Goal: Book appointment/travel/reservation

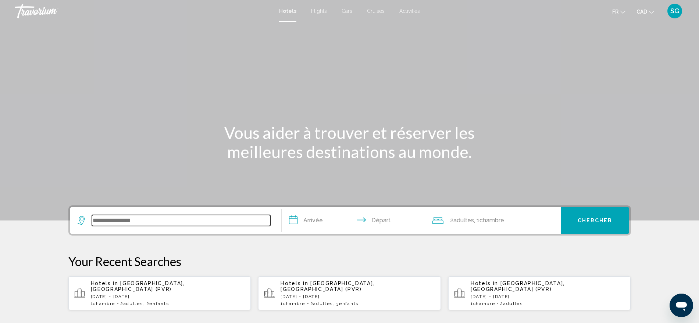
click at [217, 220] on input "Search widget" at bounding box center [181, 220] width 178 height 11
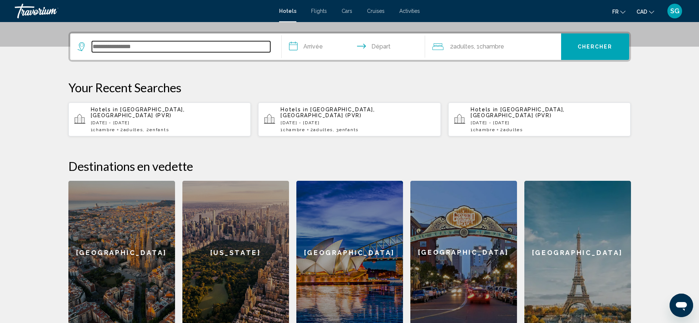
scroll to position [182, 0]
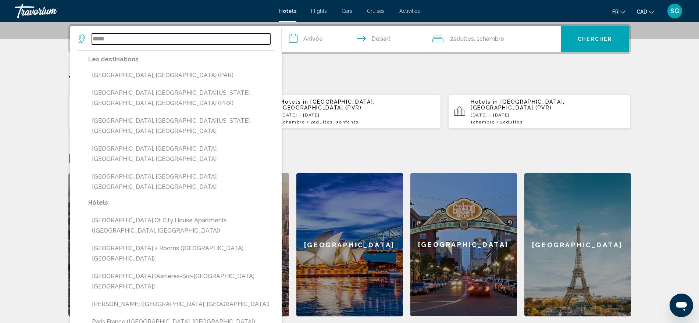
type input "*****"
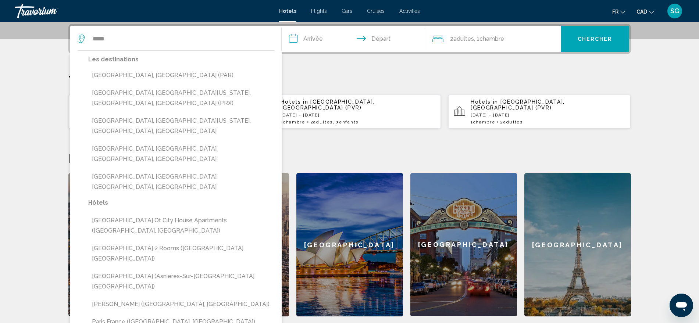
click at [319, 34] on input "**********" at bounding box center [355, 40] width 146 height 29
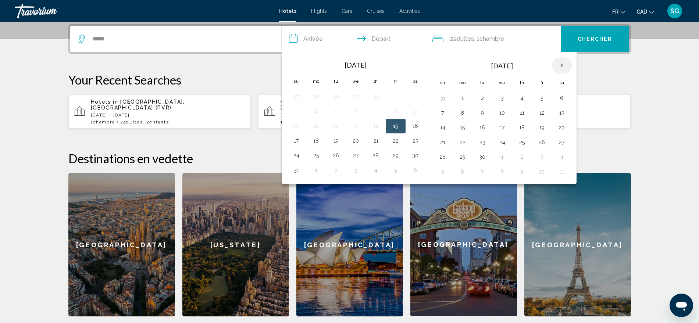
click at [563, 66] on th "Next month" at bounding box center [562, 65] width 20 height 16
click at [499, 161] on button "26" at bounding box center [502, 157] width 12 height 10
click at [560, 66] on th "Next month" at bounding box center [562, 65] width 20 height 16
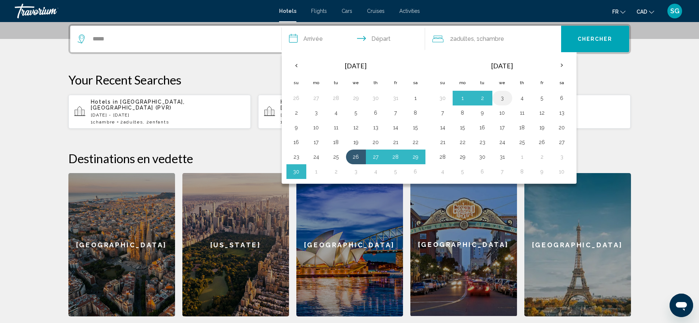
click at [499, 98] on button "3" at bounding box center [502, 98] width 12 height 10
type input "**********"
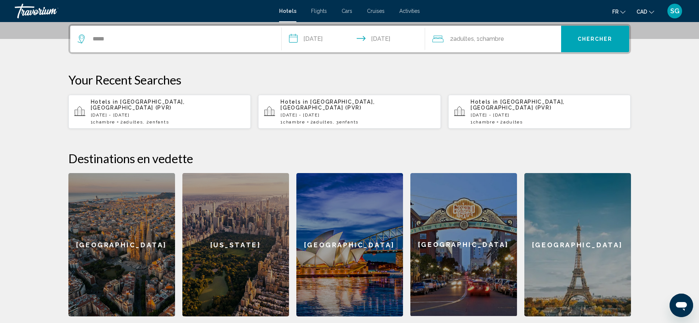
click at [597, 24] on div "**********" at bounding box center [349, 39] width 563 height 30
click at [596, 36] on span "Chercher" at bounding box center [595, 39] width 35 height 6
click at [502, 36] on span "Chambre" at bounding box center [492, 38] width 25 height 7
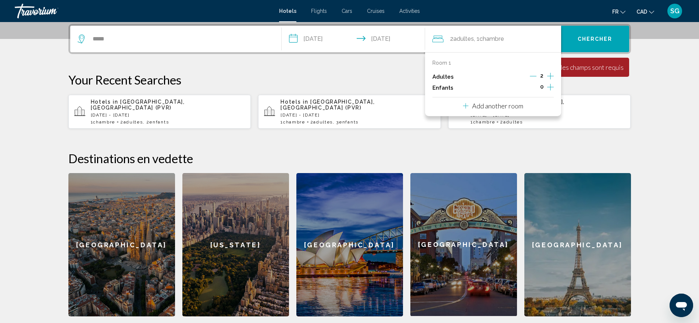
click at [551, 73] on icon "Increment adults" at bounding box center [550, 76] width 7 height 9
click at [582, 87] on p "Your Recent Searches" at bounding box center [349, 79] width 563 height 15
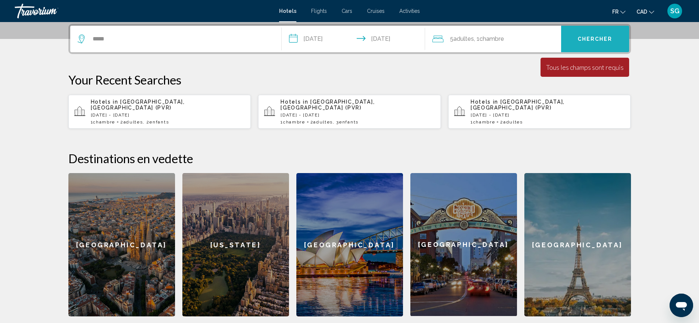
click at [586, 34] on button "Chercher" at bounding box center [595, 39] width 68 height 26
click at [492, 40] on span "Chambre" at bounding box center [492, 38] width 25 height 7
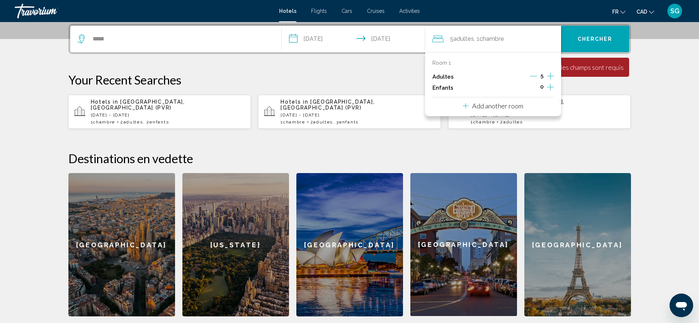
click at [513, 103] on p "Add another room" at bounding box center [497, 106] width 51 height 8
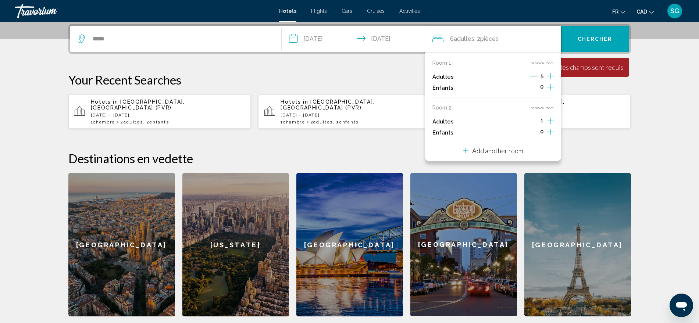
click at [514, 34] on div "6 Adulte Adultes , 2 Chambre pièces" at bounding box center [496, 39] width 129 height 10
click at [443, 109] on p "Room 2" at bounding box center [441, 108] width 19 height 6
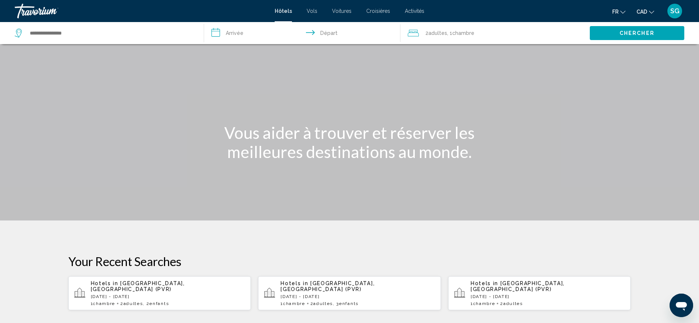
scroll to position [278, 0]
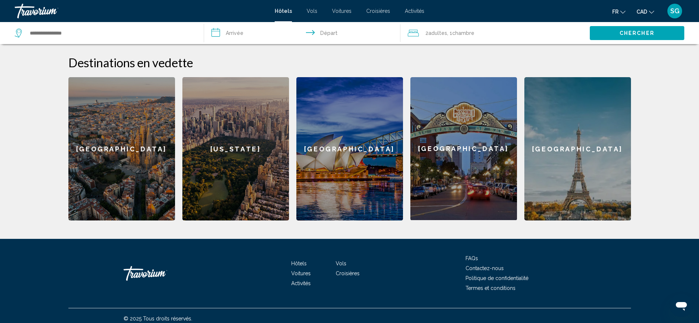
click at [618, 171] on div "Paris" at bounding box center [577, 148] width 107 height 143
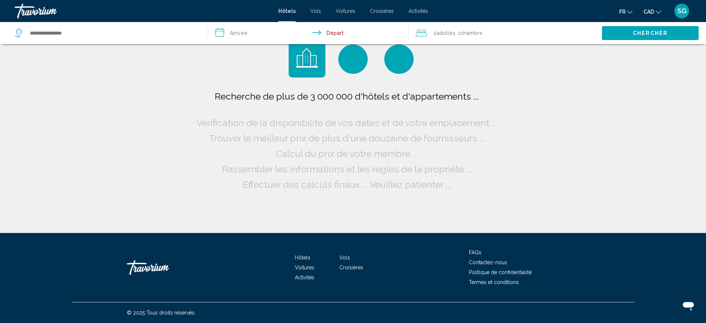
click at [473, 35] on span "Chambre" at bounding box center [471, 33] width 22 height 6
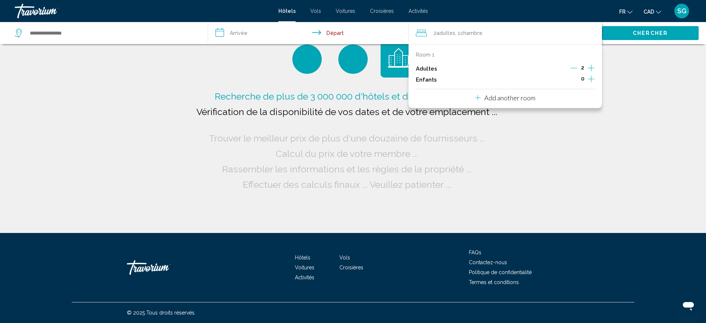
click at [588, 66] on icon "Increment adults" at bounding box center [591, 68] width 7 height 9
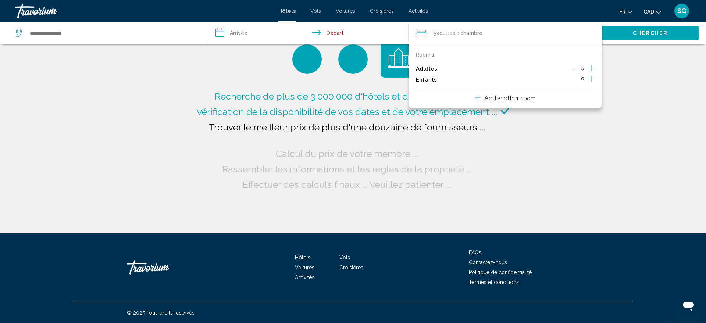
click at [256, 38] on input "**********" at bounding box center [310, 34] width 204 height 24
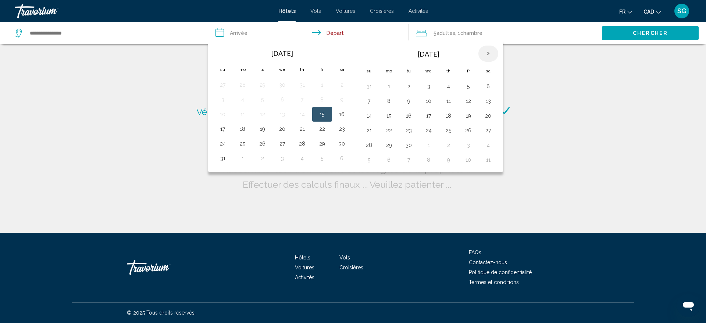
click at [492, 47] on th "Next month" at bounding box center [488, 54] width 20 height 16
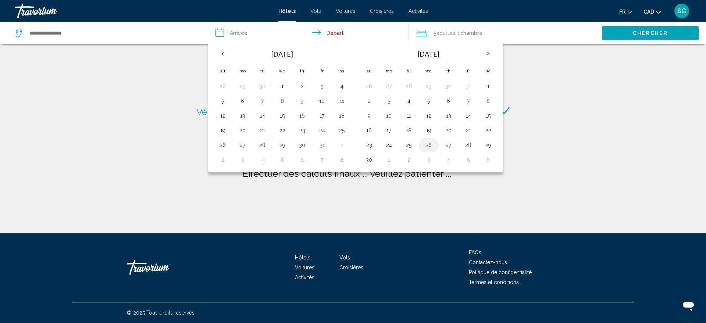
click at [438, 141] on td "26" at bounding box center [429, 145] width 20 height 15
click at [448, 143] on button "27" at bounding box center [449, 145] width 12 height 10
click at [486, 50] on th "Next month" at bounding box center [488, 54] width 20 height 16
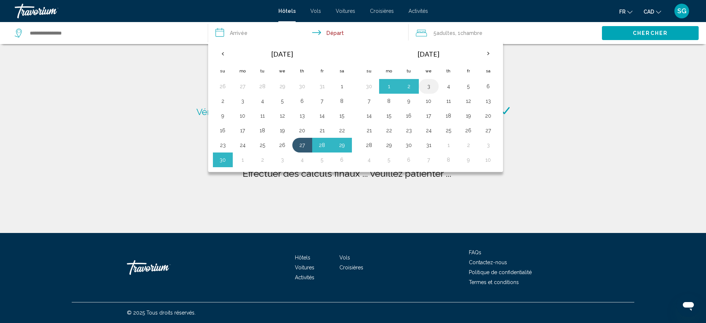
click at [430, 86] on button "3" at bounding box center [429, 86] width 12 height 10
type input "**********"
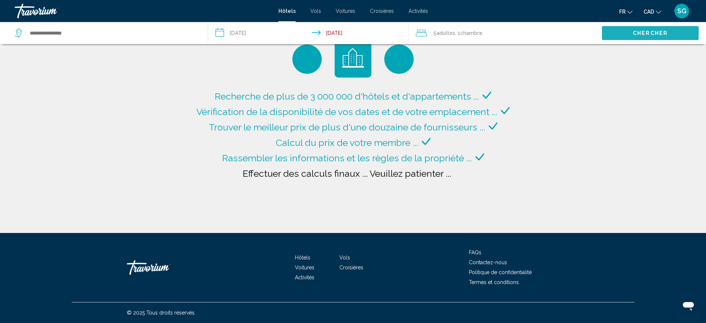
click at [621, 32] on button "Chercher" at bounding box center [650, 33] width 97 height 14
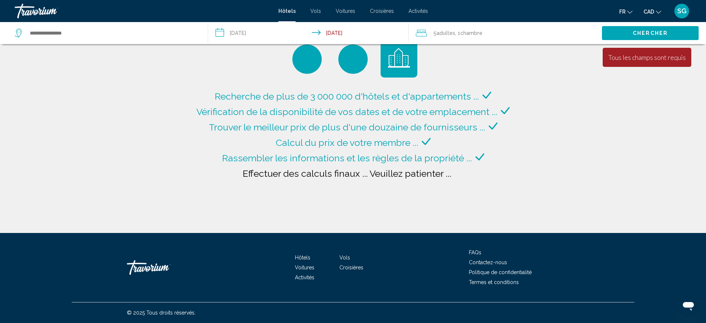
click at [178, 39] on div "Search widget" at bounding box center [108, 33] width 186 height 22
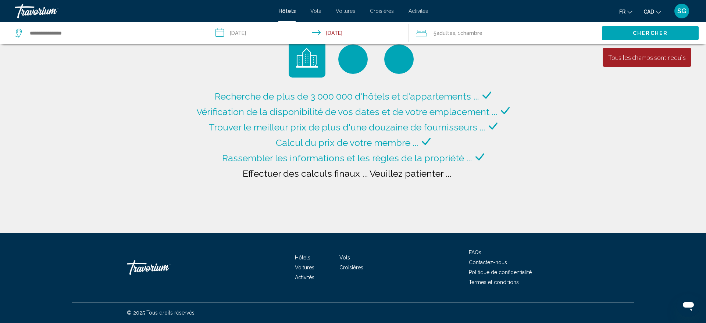
type input "**********"
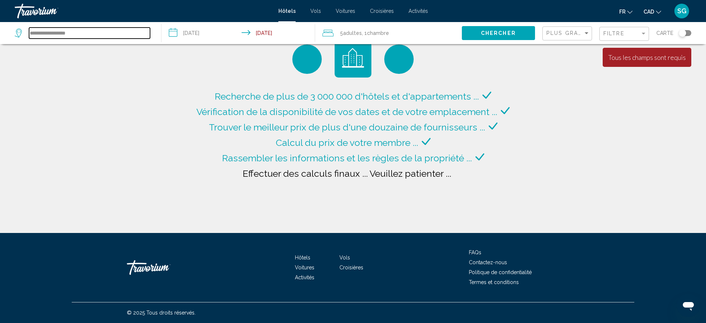
click at [88, 37] on input "**********" at bounding box center [89, 33] width 121 height 11
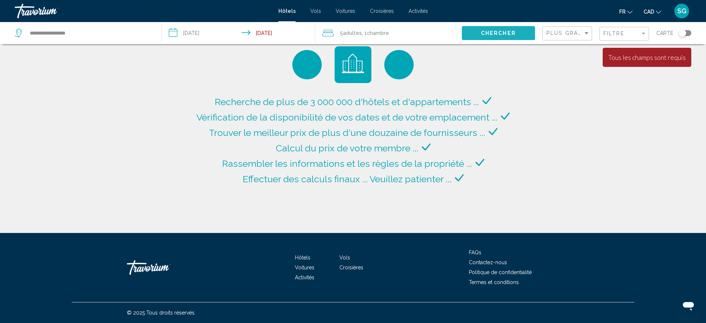
click at [495, 35] on span "Chercher" at bounding box center [498, 34] width 35 height 6
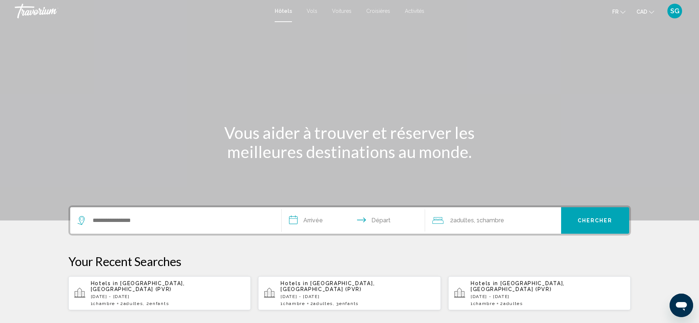
click at [125, 227] on div "Search widget" at bounding box center [176, 220] width 196 height 26
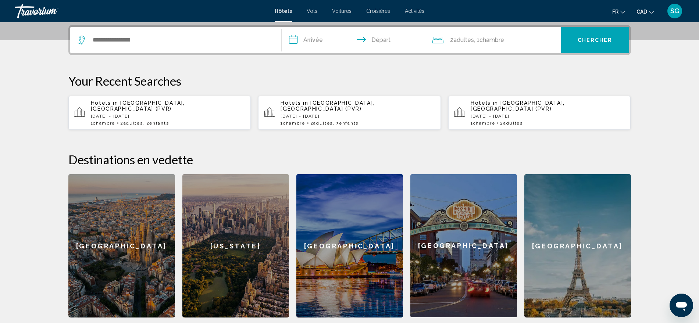
scroll to position [182, 0]
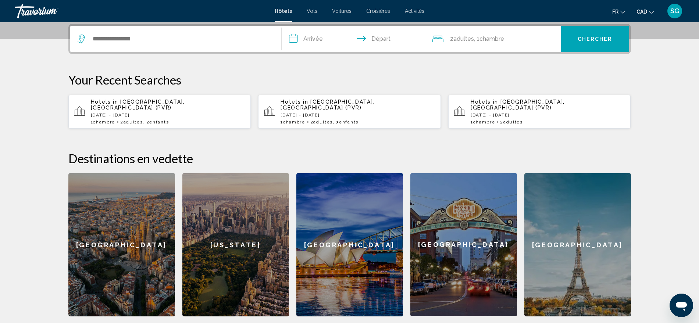
drag, startPoint x: 194, startPoint y: 29, endPoint x: 193, endPoint y: 41, distance: 12.6
click at [193, 41] on div "Search widget" at bounding box center [176, 39] width 196 height 26
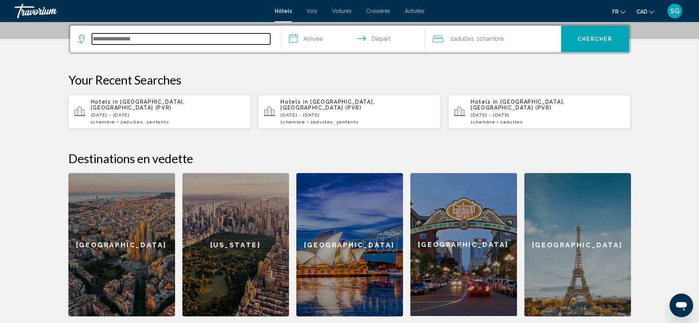
click at [193, 41] on input "Search widget" at bounding box center [181, 38] width 178 height 11
type input "*****"
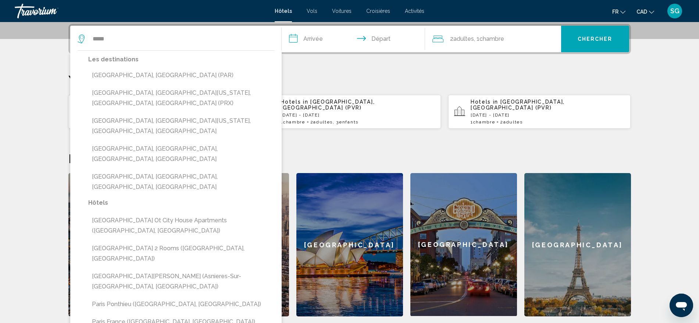
click at [318, 38] on input "**********" at bounding box center [355, 40] width 146 height 29
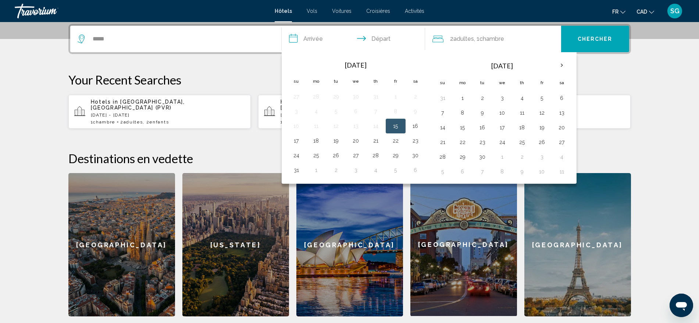
click at [206, 21] on mat-toolbar "Hôtels Vols Voitures Croisières Activités Hôtels Vols Voitures Croisières Activ…" at bounding box center [349, 11] width 699 height 22
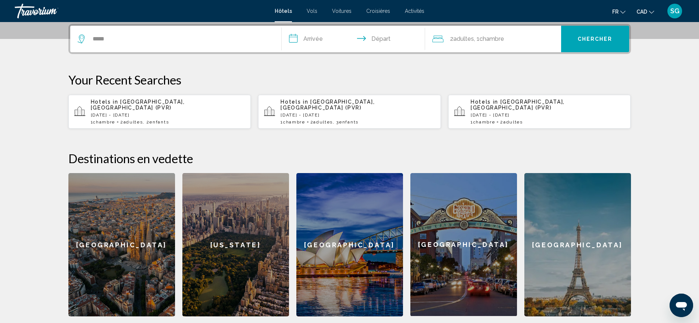
click at [207, 30] on div "*****" at bounding box center [176, 39] width 196 height 26
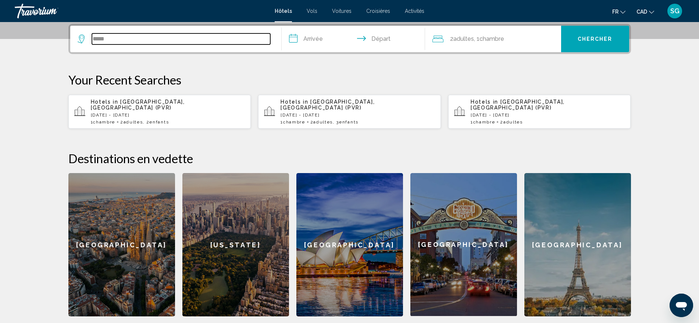
click at [188, 38] on input "*****" at bounding box center [181, 38] width 178 height 11
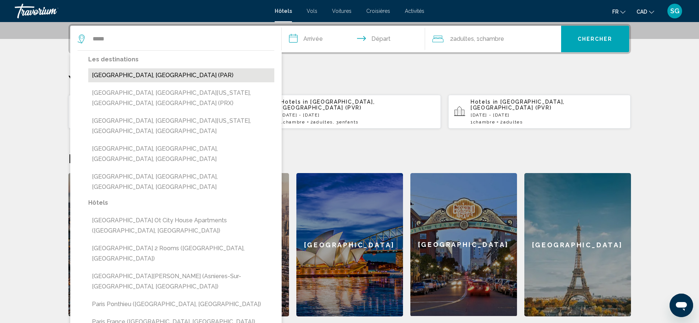
click at [153, 78] on button "Paris, France (PAR)" at bounding box center [181, 75] width 186 height 14
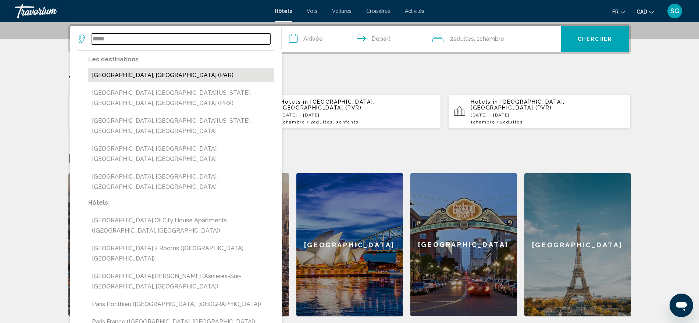
type input "**********"
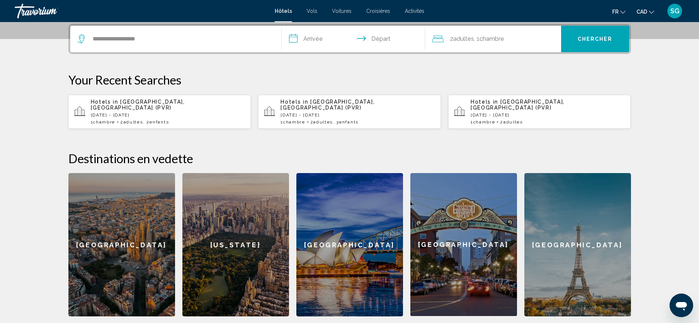
click at [314, 45] on input "**********" at bounding box center [355, 40] width 146 height 29
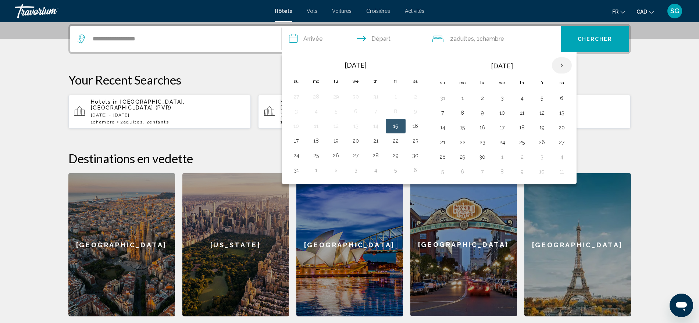
click at [564, 64] on th "Next month" at bounding box center [562, 65] width 20 height 16
click at [517, 155] on button "27" at bounding box center [522, 157] width 12 height 10
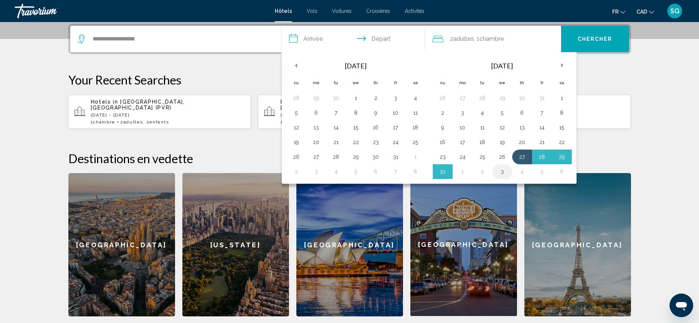
click at [500, 174] on button "3" at bounding box center [502, 172] width 12 height 10
type input "**********"
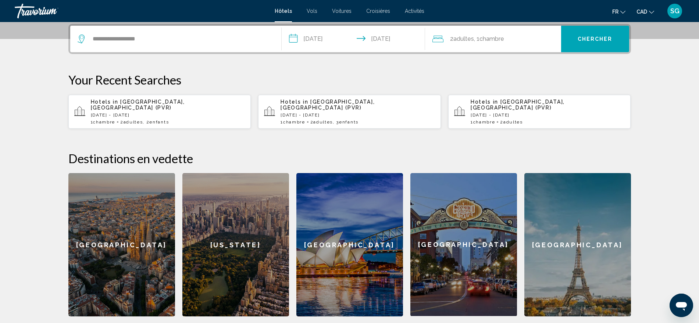
click at [530, 41] on div "2 Adulte Adultes , 1 Chambre pièces" at bounding box center [496, 39] width 129 height 10
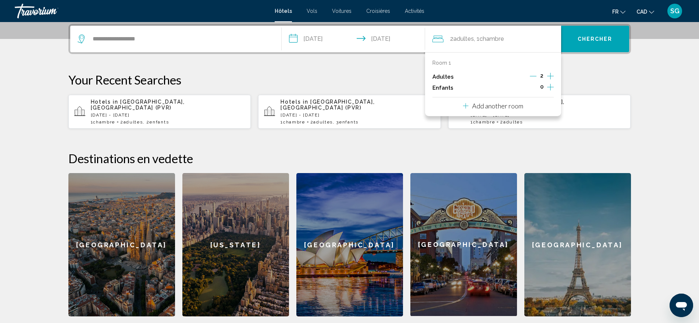
click at [551, 75] on icon "Increment adults" at bounding box center [550, 76] width 7 height 9
click at [589, 37] on span "Chercher" at bounding box center [595, 39] width 35 height 6
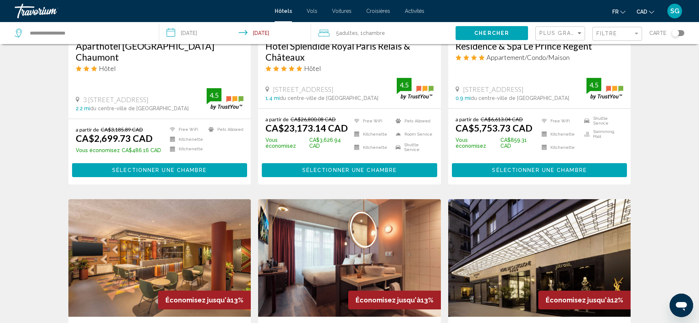
scroll to position [717, 0]
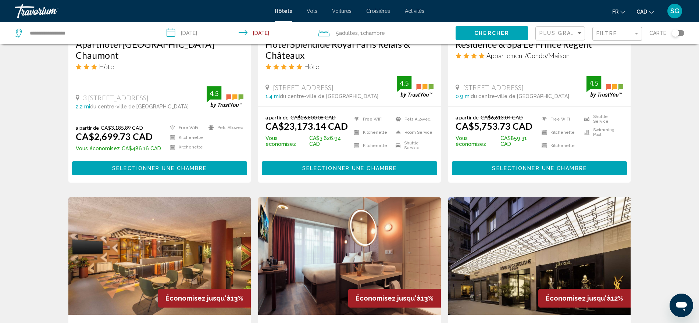
click at [606, 28] on div "Filtre" at bounding box center [617, 34] width 43 height 14
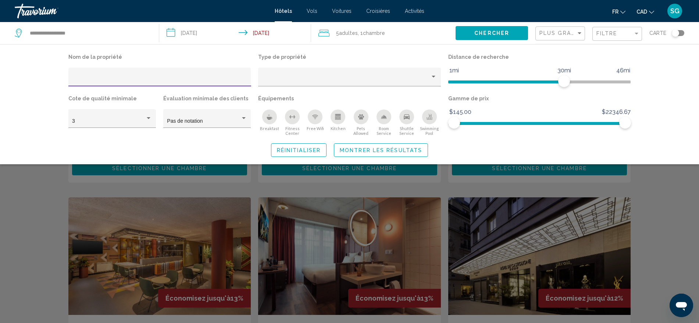
click at [210, 78] on input "Hotel Filters" at bounding box center [159, 80] width 175 height 6
click at [272, 79] on div "Property type" at bounding box center [346, 80] width 168 height 6
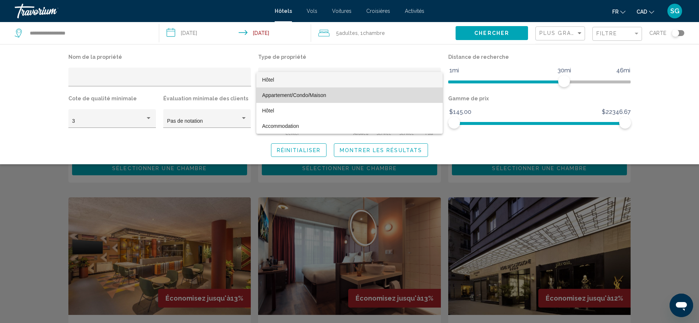
click at [291, 93] on span "Appartement/Condo/Maison" at bounding box center [294, 95] width 64 height 6
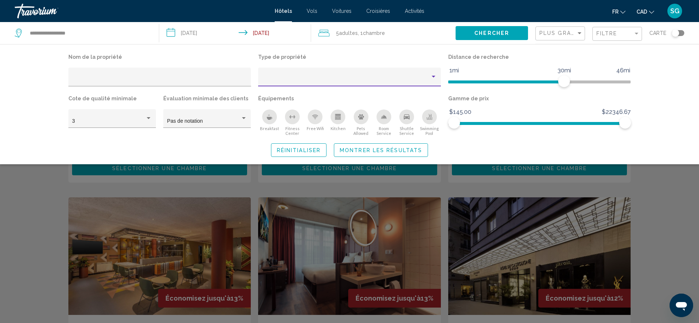
scroll to position [170, 0]
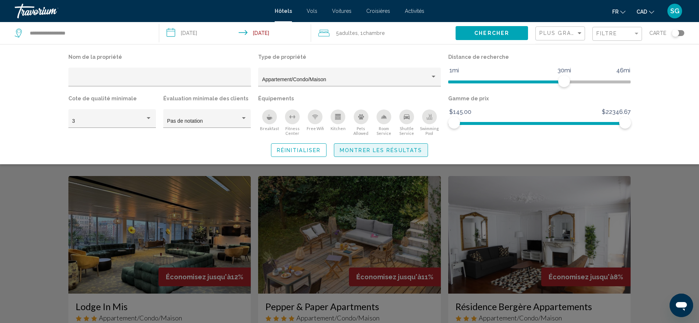
click at [350, 154] on button "Montrer les résultats" at bounding box center [381, 150] width 94 height 14
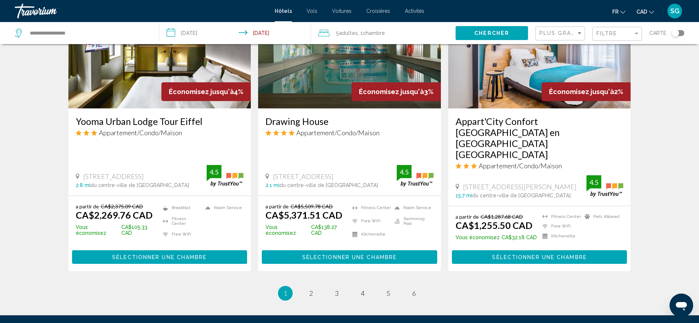
scroll to position [931, 0]
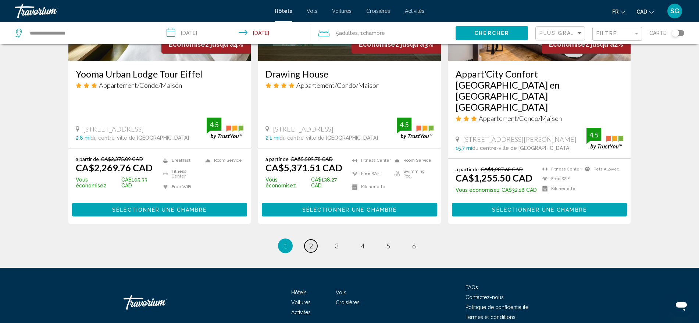
click at [314, 240] on link "page 2" at bounding box center [310, 246] width 13 height 13
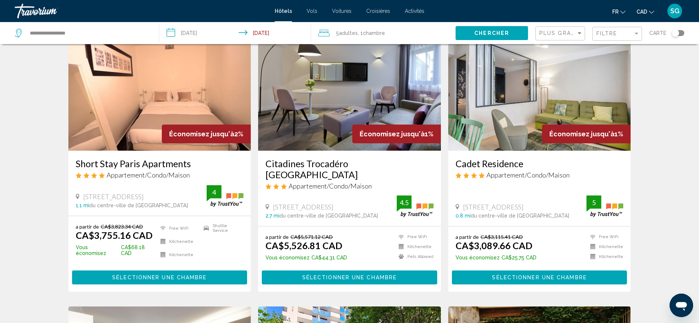
scroll to position [320, 0]
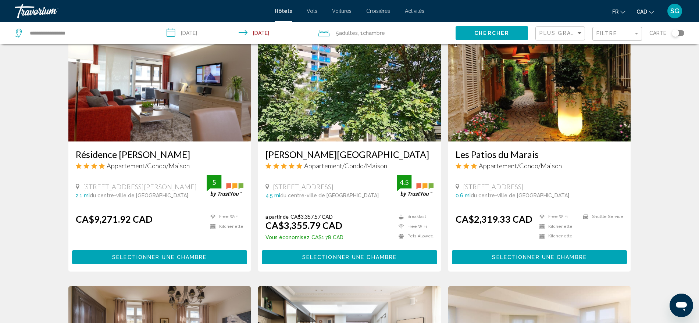
click at [673, 133] on div "Résultats de la recherche d'hôtel - 65 endroits pour passer votre temps Économi…" at bounding box center [349, 286] width 699 height 1109
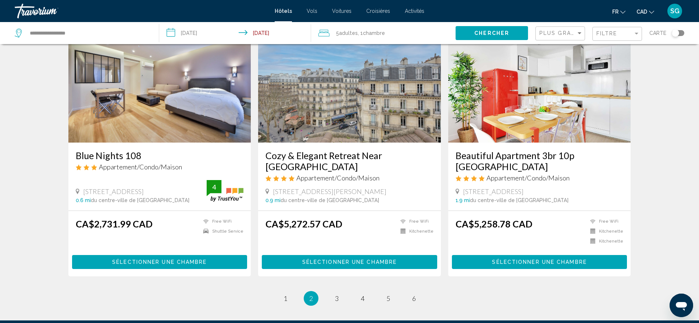
scroll to position [853, 0]
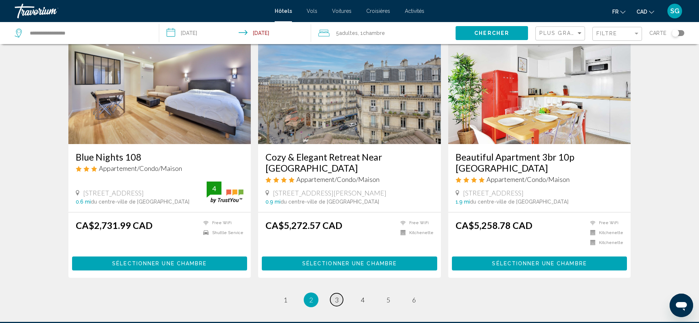
click at [340, 293] on link "page 3" at bounding box center [336, 299] width 13 height 13
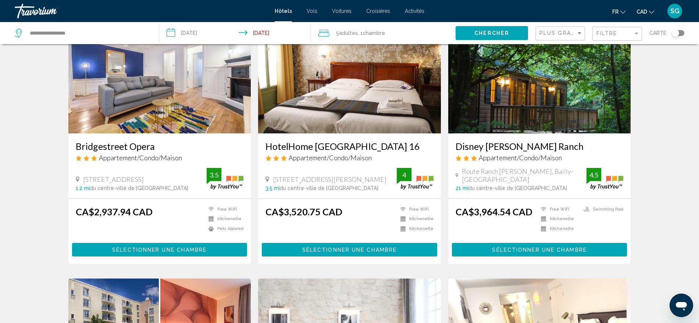
scroll to position [55, 0]
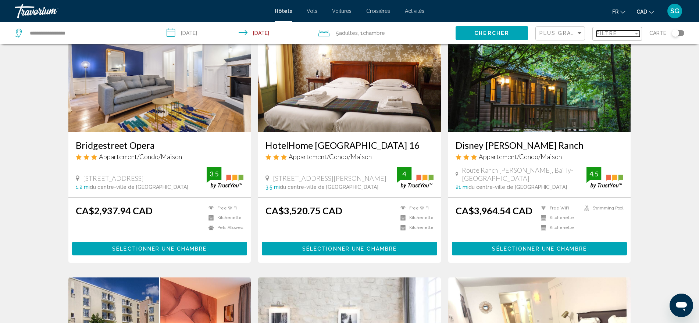
click at [632, 34] on div "Filtre" at bounding box center [614, 34] width 37 height 6
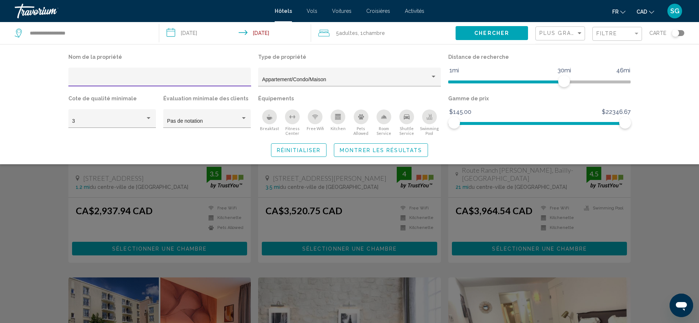
click at [569, 29] on div "Plus grandes économies" at bounding box center [560, 34] width 43 height 14
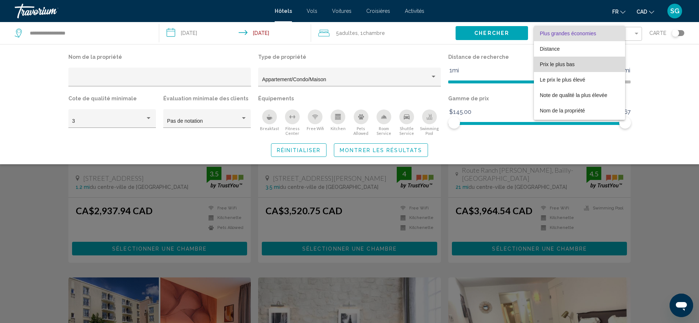
click at [566, 60] on span "Prix le plus bas" at bounding box center [579, 64] width 79 height 15
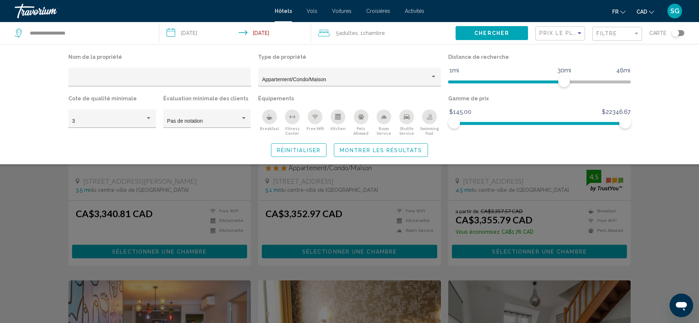
click at [389, 151] on span "Montrer les résultats" at bounding box center [381, 150] width 82 height 6
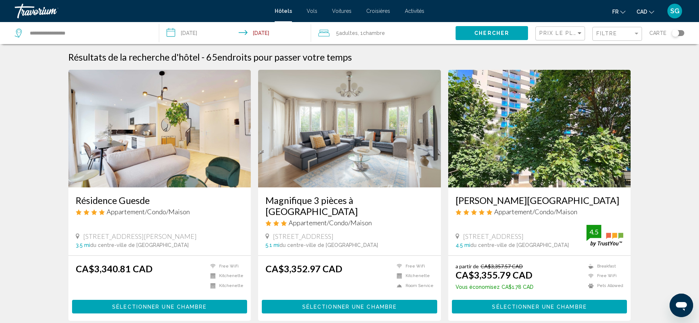
click at [154, 148] on img "Main content" at bounding box center [159, 129] width 183 height 118
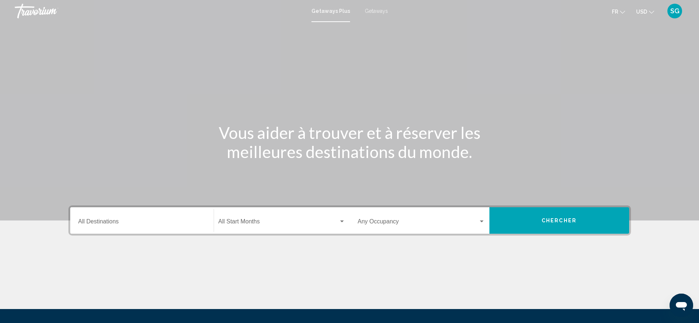
click at [120, 217] on div "Destination All Destinations" at bounding box center [141, 220] width 127 height 23
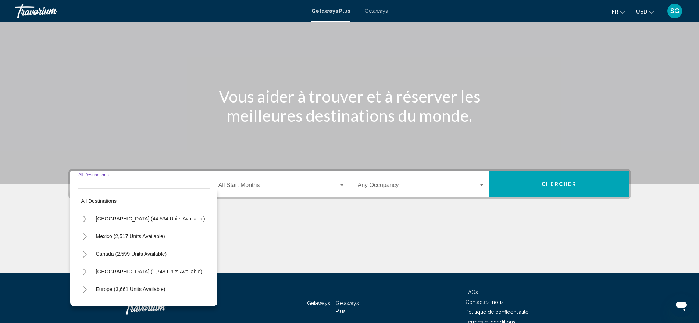
scroll to position [76, 0]
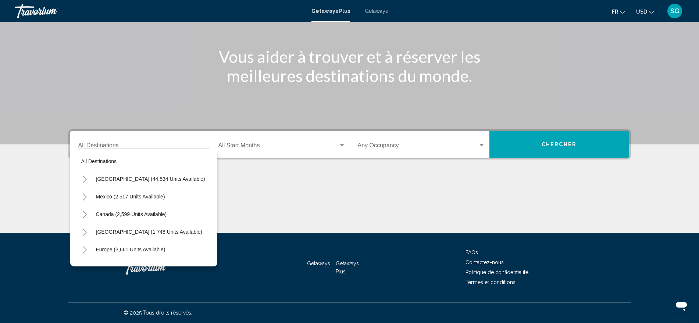
click at [653, 8] on mat-icon "Change currency" at bounding box center [651, 10] width 5 height 5
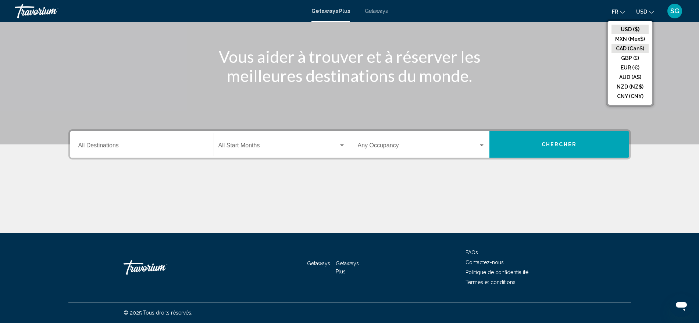
click at [629, 46] on button "CAD (Can$)" at bounding box center [630, 49] width 37 height 10
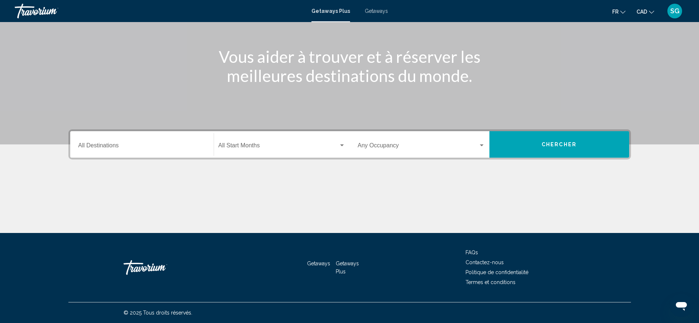
click at [153, 152] on div "Destination All Destinations" at bounding box center [141, 144] width 127 height 23
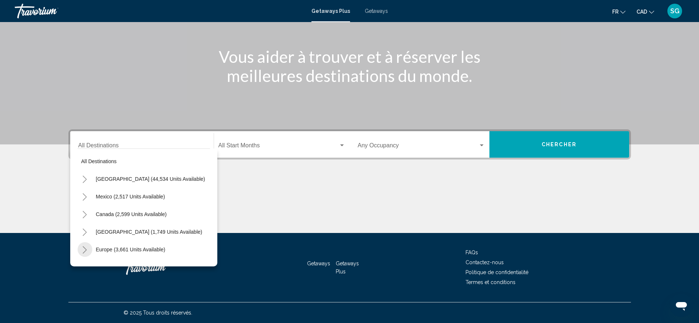
click at [82, 249] on icon "Toggle Europe (3,661 units available)" at bounding box center [85, 249] width 6 height 7
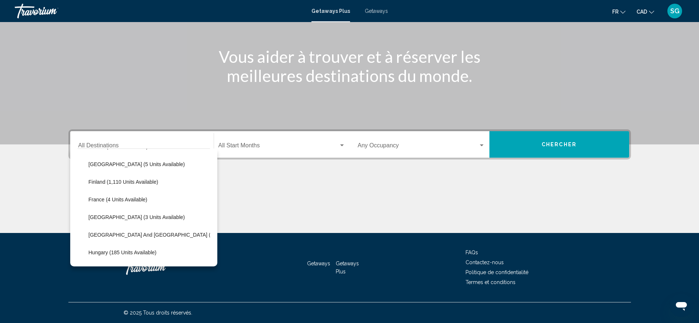
scroll to position [147, 0]
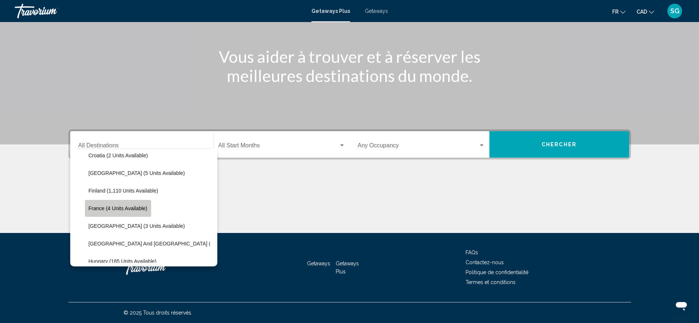
click at [145, 202] on button "France (4 units available)" at bounding box center [118, 208] width 66 height 17
type input "**********"
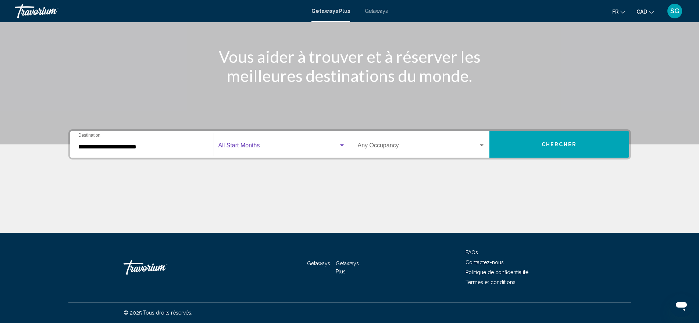
click at [258, 149] on span "Search widget" at bounding box center [278, 147] width 120 height 7
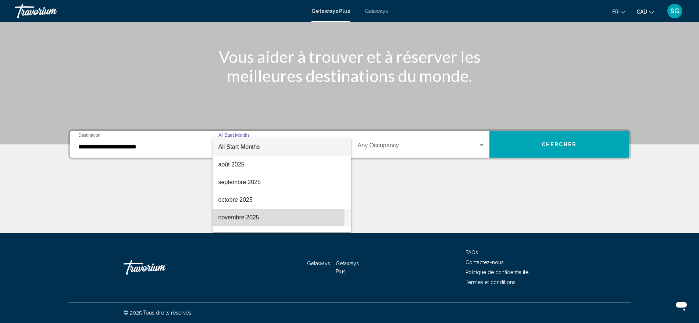
click at [266, 217] on span "novembre 2025" at bounding box center [281, 218] width 127 height 18
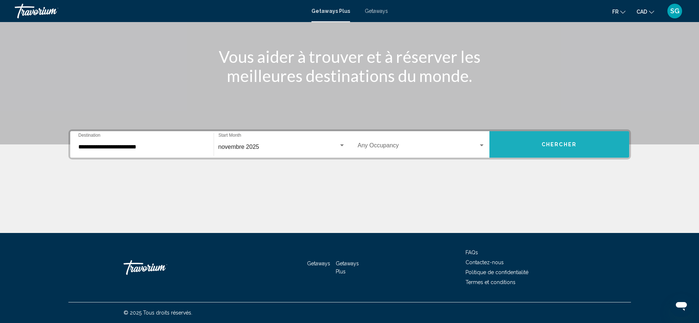
click at [561, 132] on button "Chercher" at bounding box center [559, 144] width 140 height 26
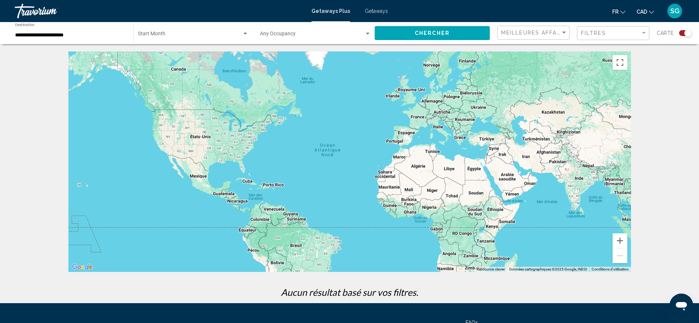
click at [416, 110] on div "Main content" at bounding box center [349, 161] width 563 height 221
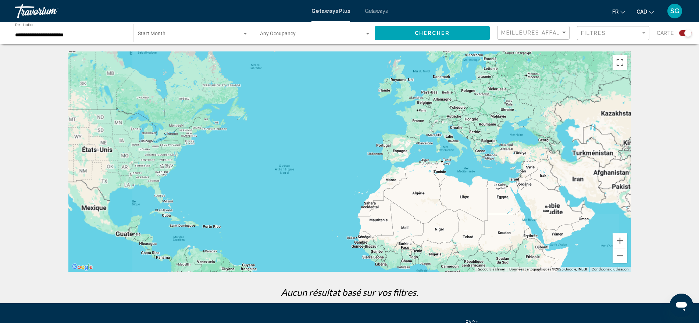
click at [416, 110] on div "Main content" at bounding box center [349, 161] width 563 height 221
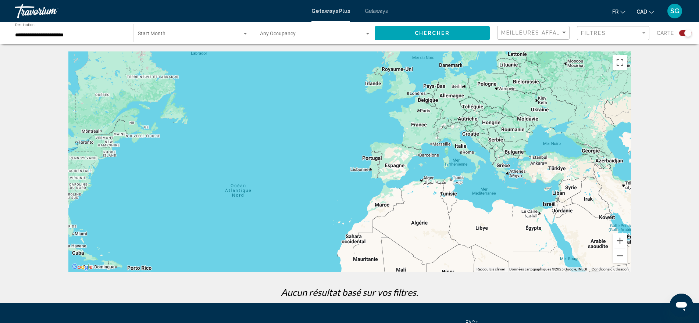
click at [416, 110] on div "Main content" at bounding box center [349, 161] width 563 height 221
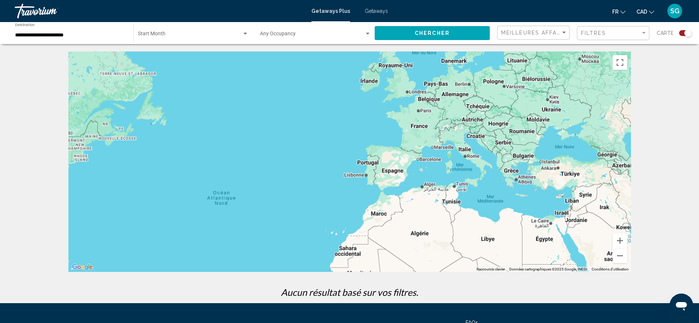
click at [416, 110] on div "Main content" at bounding box center [349, 161] width 563 height 221
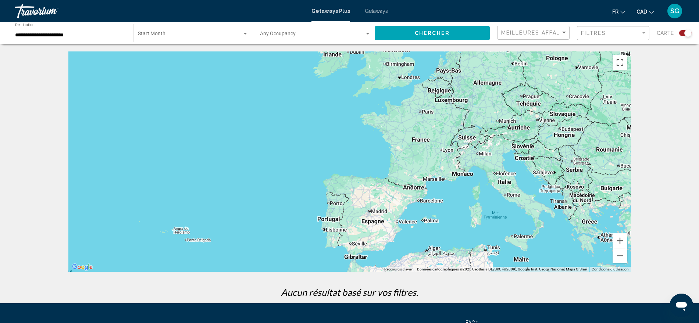
click at [416, 110] on div "Main content" at bounding box center [349, 161] width 563 height 221
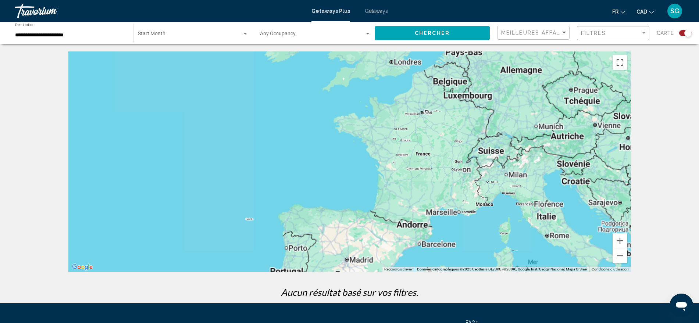
click at [416, 110] on div "Main content" at bounding box center [349, 161] width 563 height 221
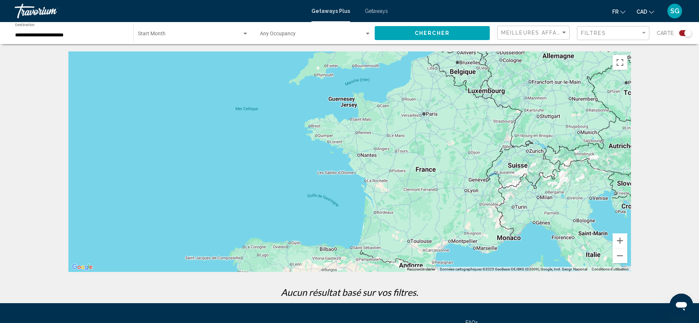
click at [416, 110] on div "Main content" at bounding box center [349, 161] width 563 height 221
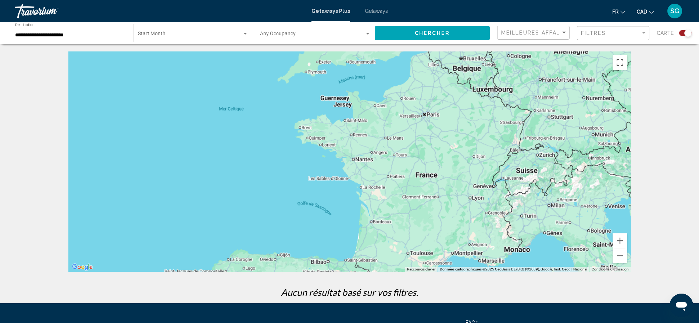
click at [416, 110] on div "Main content" at bounding box center [349, 161] width 563 height 221
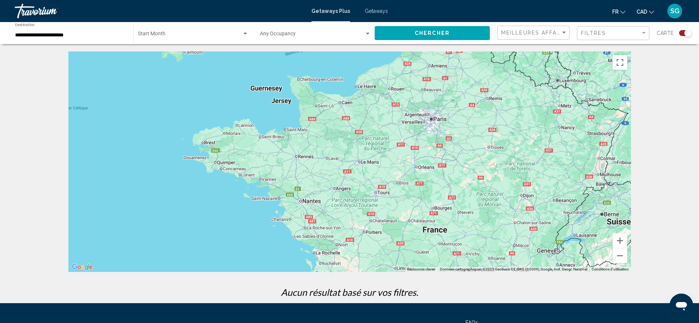
click at [416, 110] on div "Main content" at bounding box center [349, 161] width 563 height 221
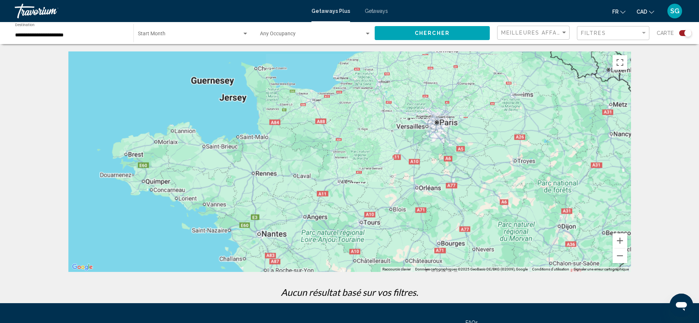
click at [416, 110] on div "Main content" at bounding box center [349, 161] width 563 height 221
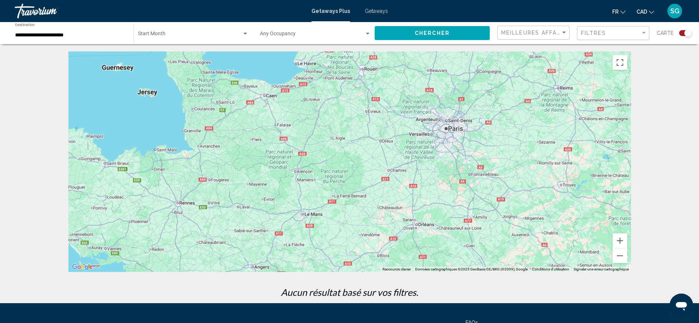
click at [416, 110] on div "Main content" at bounding box center [349, 161] width 563 height 221
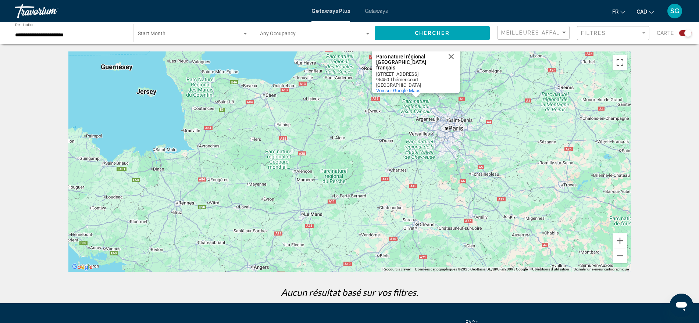
click at [416, 110] on div "Parc naturel régional du [GEOGRAPHIC_DATA][STREET_ADDRESS][GEOGRAPHIC_DATA] Voi…" at bounding box center [349, 161] width 563 height 221
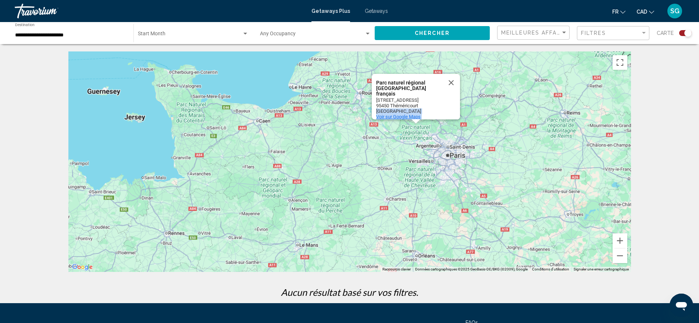
click at [416, 110] on div "Parc naturel régional du Vexin français [STREET_ADDRESS] Voir sur Google Maps" at bounding box center [418, 108] width 84 height 22
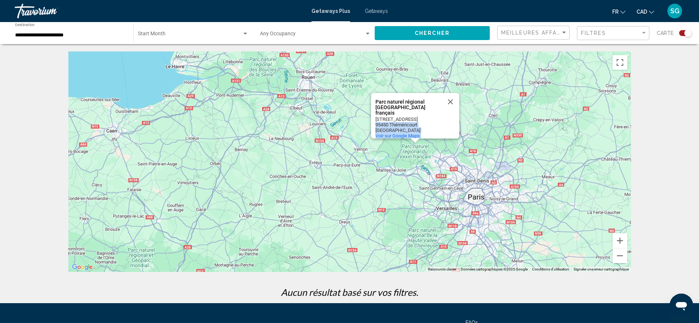
click at [480, 188] on div "Parc naturel régional du [GEOGRAPHIC_DATA][STREET_ADDRESS][GEOGRAPHIC_DATA] Voi…" at bounding box center [349, 161] width 563 height 221
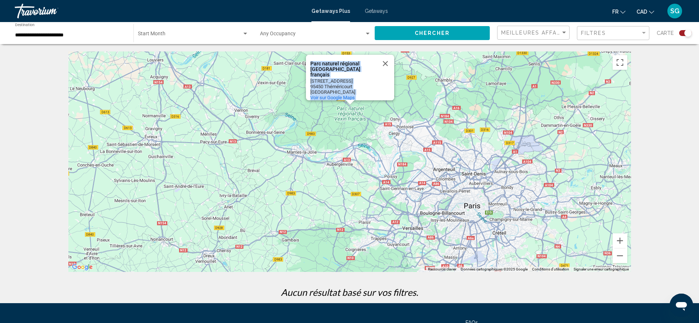
click at [480, 188] on div "Parc naturel régional du [GEOGRAPHIC_DATA][STREET_ADDRESS][GEOGRAPHIC_DATA] Voi…" at bounding box center [349, 161] width 563 height 221
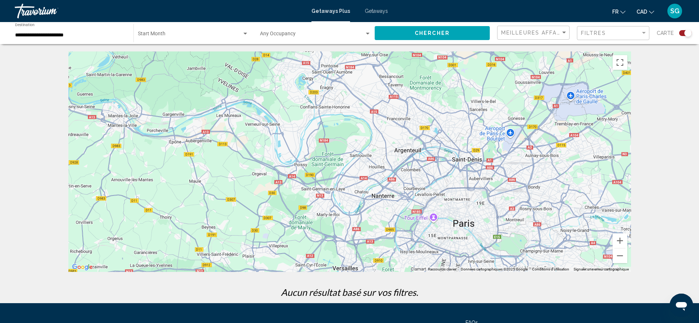
click at [480, 188] on div "Parc naturel régional du [GEOGRAPHIC_DATA][STREET_ADDRESS][GEOGRAPHIC_DATA] Voi…" at bounding box center [349, 161] width 563 height 221
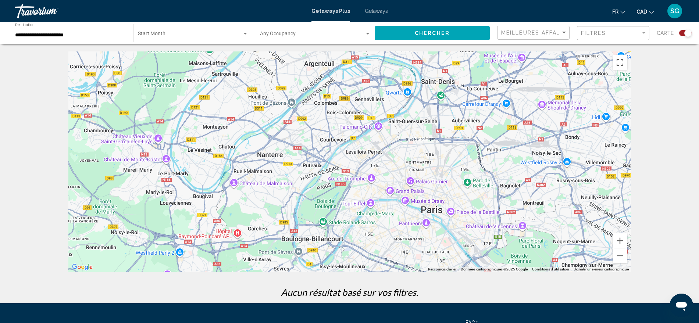
drag, startPoint x: 456, startPoint y: 236, endPoint x: 430, endPoint y: 169, distance: 71.8
click at [430, 169] on div "Parc naturel régional du [GEOGRAPHIC_DATA][STREET_ADDRESS][GEOGRAPHIC_DATA] Voi…" at bounding box center [349, 161] width 563 height 221
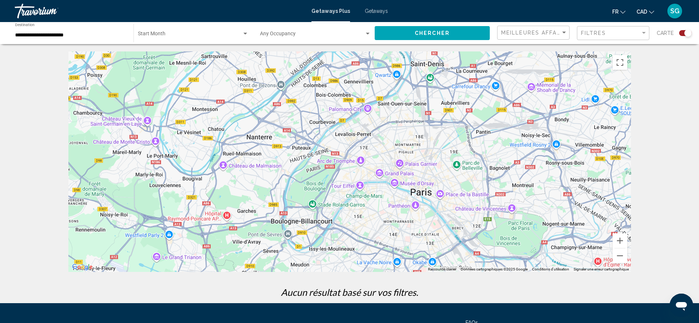
click at [430, 169] on div "Parc naturel régional du [GEOGRAPHIC_DATA][STREET_ADDRESS][GEOGRAPHIC_DATA] Voi…" at bounding box center [349, 161] width 563 height 221
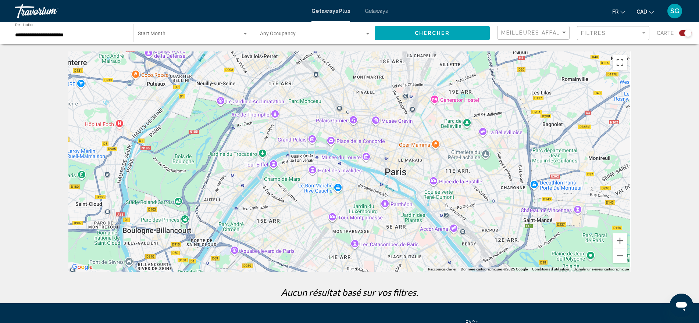
drag, startPoint x: 430, startPoint y: 169, endPoint x: 413, endPoint y: 119, distance: 53.4
click at [413, 119] on div "Parc naturel régional du [GEOGRAPHIC_DATA][STREET_ADDRESS][GEOGRAPHIC_DATA] Voi…" at bounding box center [349, 161] width 563 height 221
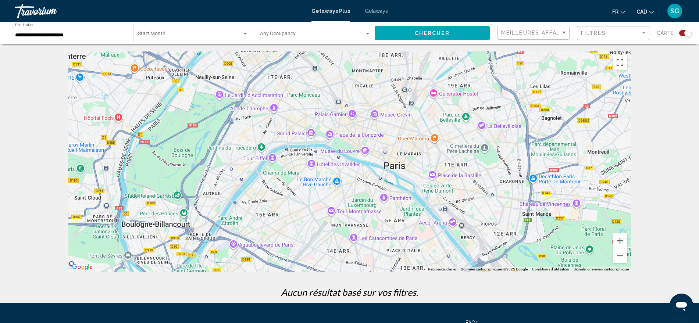
click at [413, 119] on div "Parc naturel régional du [GEOGRAPHIC_DATA][STREET_ADDRESS][GEOGRAPHIC_DATA] Voi…" at bounding box center [349, 161] width 563 height 221
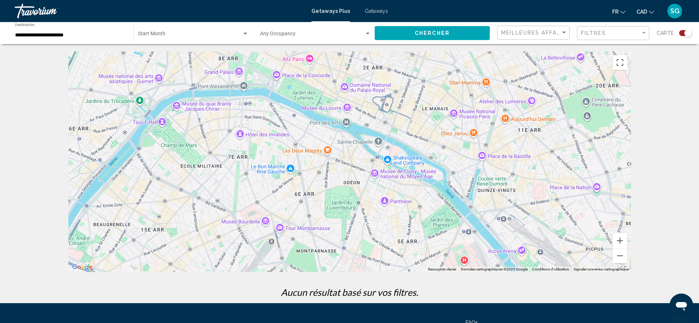
drag, startPoint x: 368, startPoint y: 160, endPoint x: 396, endPoint y: 65, distance: 99.2
click at [396, 65] on div "Parc naturel régional du [GEOGRAPHIC_DATA][STREET_ADDRESS][GEOGRAPHIC_DATA] Voi…" at bounding box center [349, 161] width 563 height 221
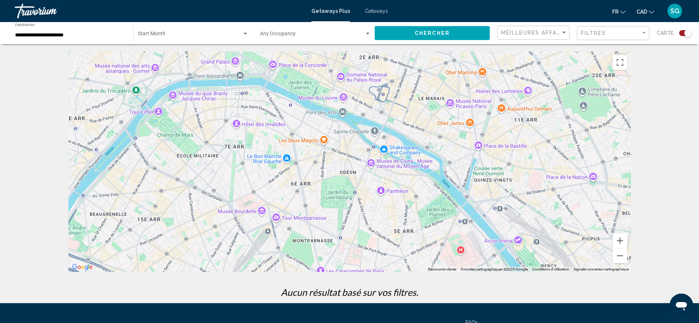
click at [233, 178] on div "Parc naturel régional du [GEOGRAPHIC_DATA][STREET_ADDRESS][GEOGRAPHIC_DATA] Voi…" at bounding box center [349, 161] width 563 height 221
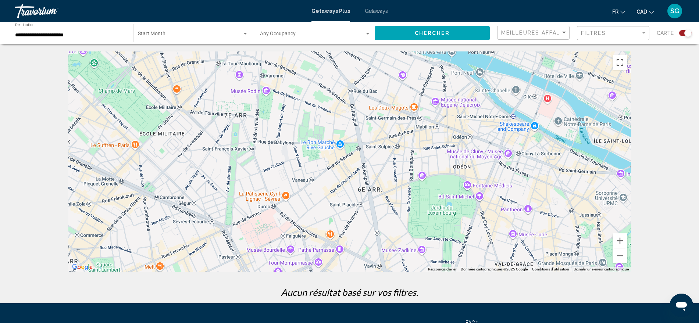
click at [316, 39] on div "Occupancy Any Occupancy" at bounding box center [315, 33] width 111 height 20
